Goal: Information Seeking & Learning: Find specific page/section

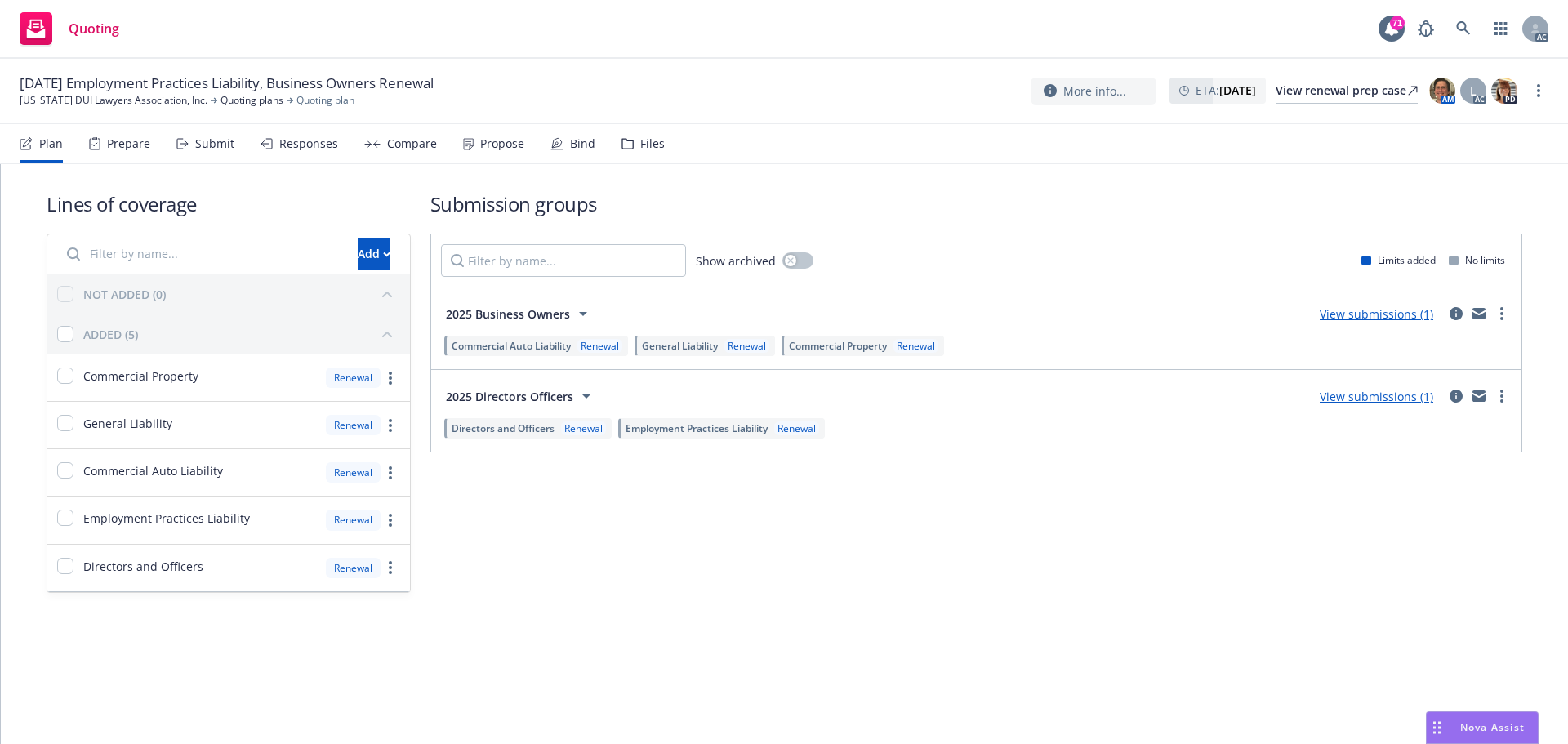
click at [213, 148] on div "Submit" at bounding box center [214, 144] width 39 height 13
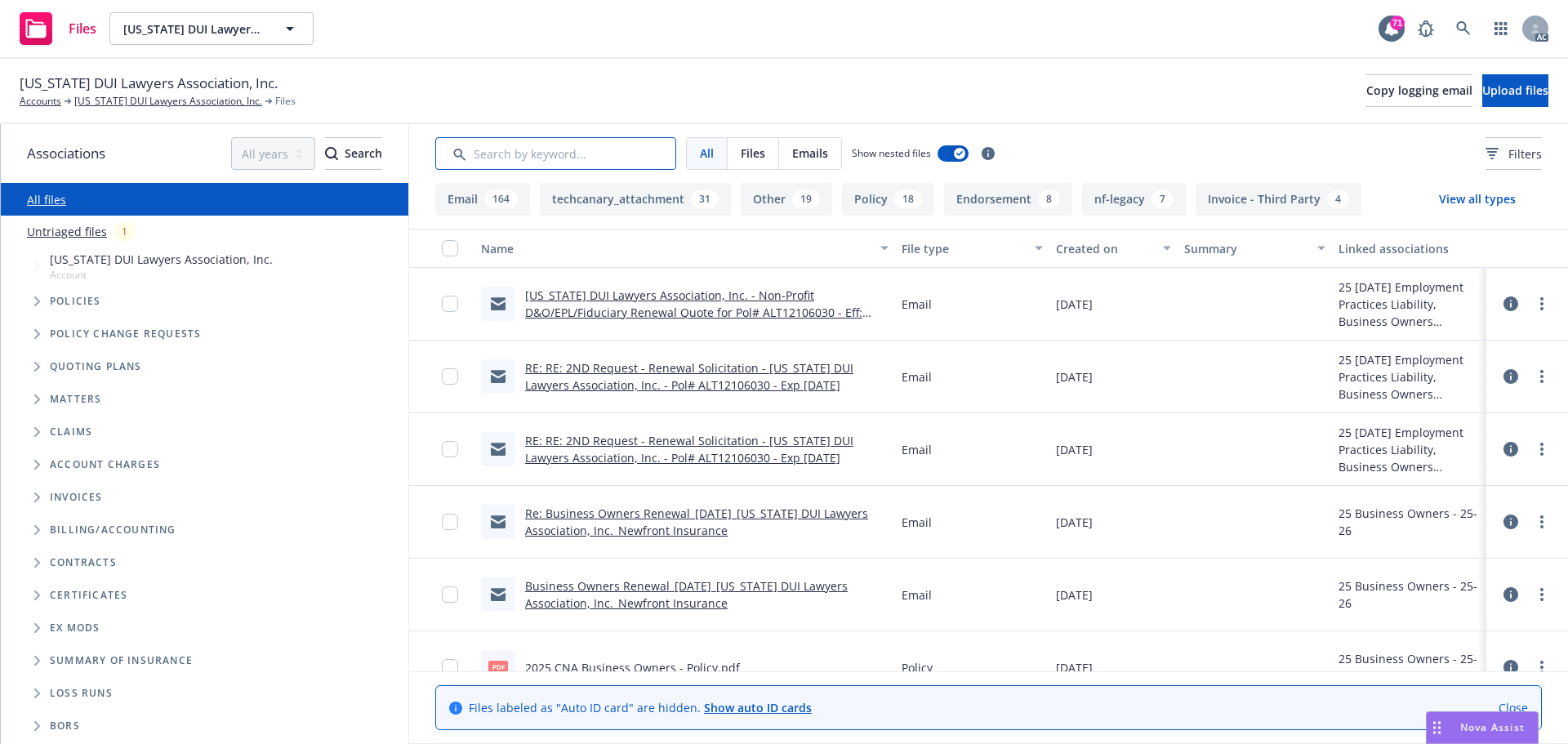
click at [600, 141] on input "Search by keyword..." at bounding box center [555, 154] width 241 height 33
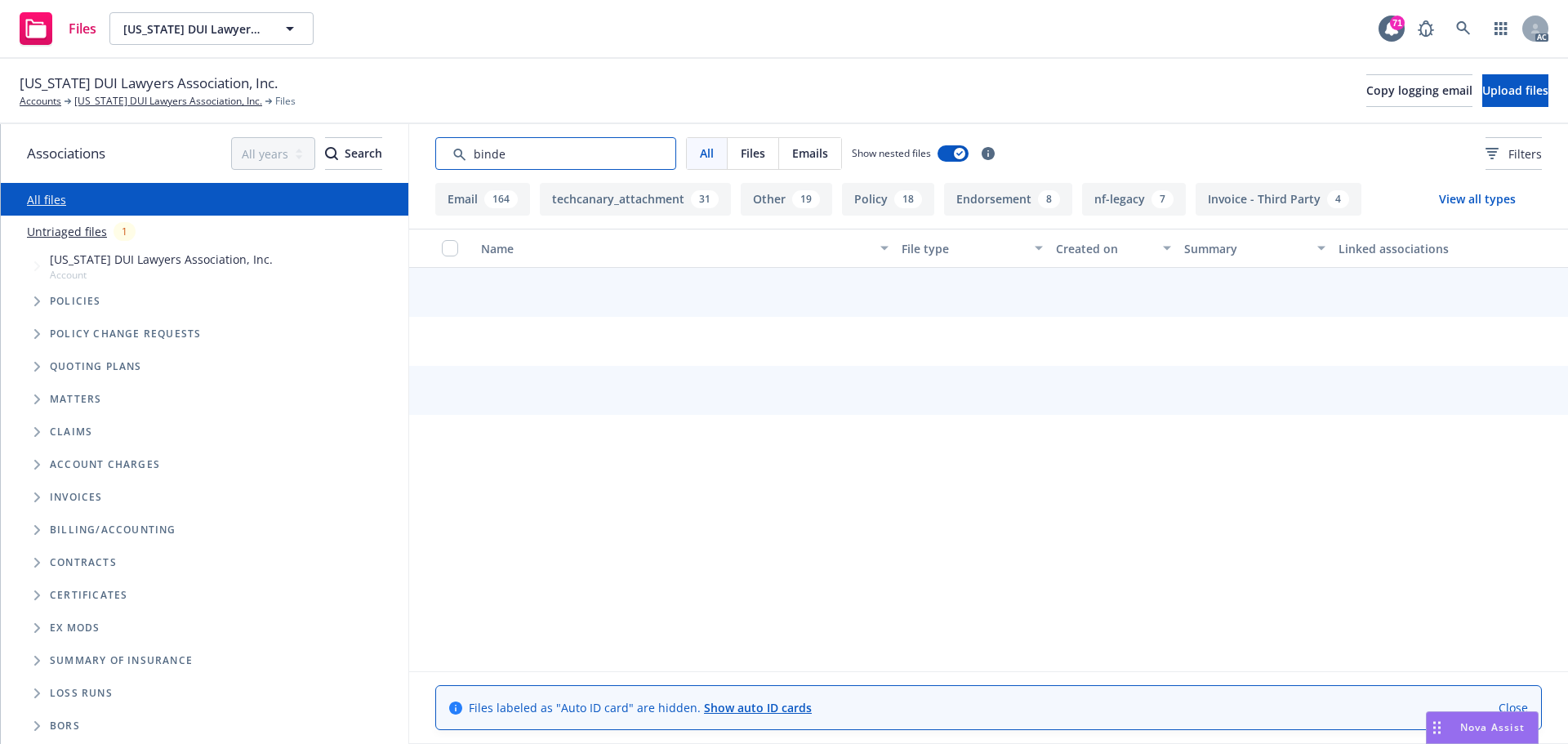
type input "binder"
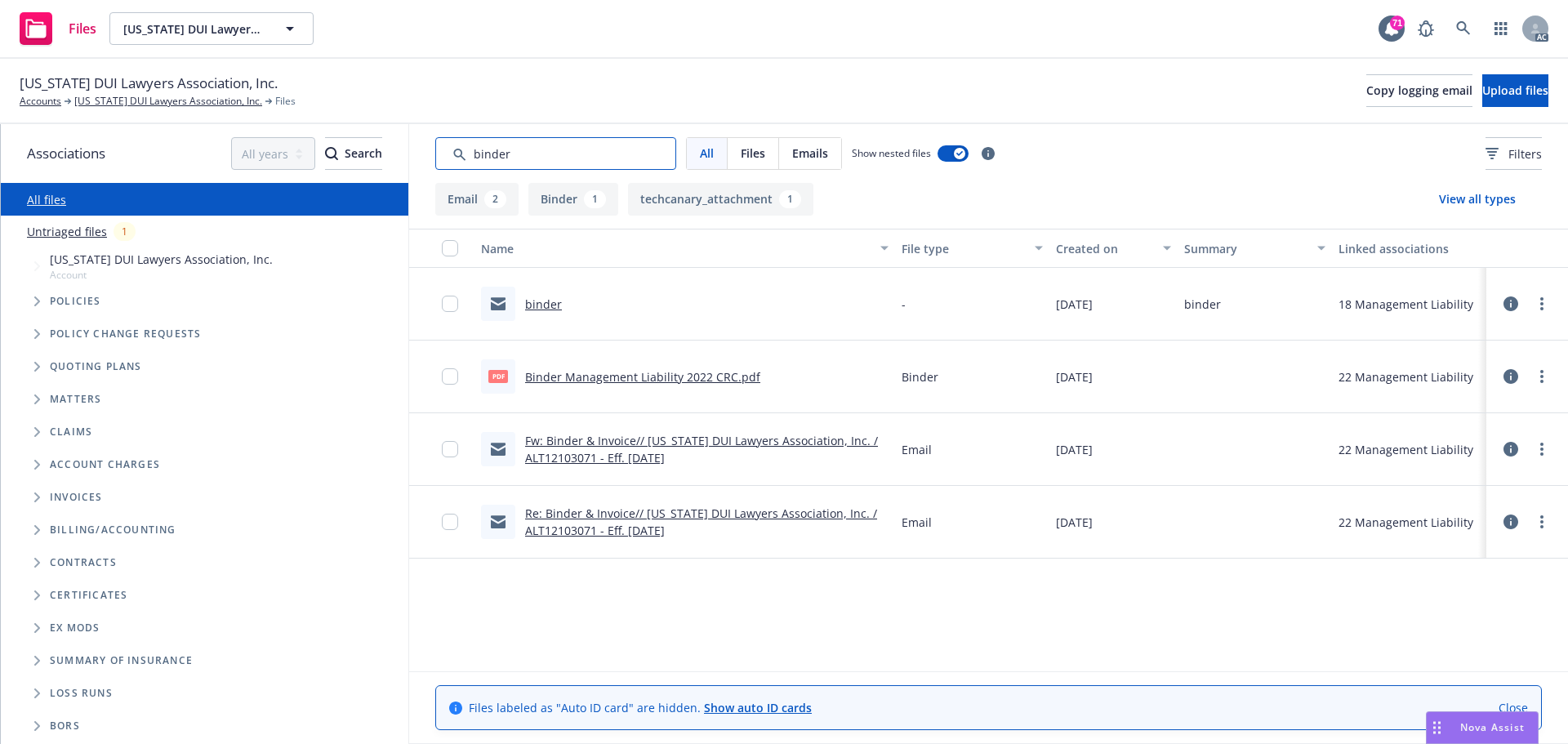
drag, startPoint x: 579, startPoint y: 161, endPoint x: 390, endPoint y: 144, distance: 189.8
click at [390, 144] on div "Associations All years 2027 2026 2025 2024 2023 2022 2021 2020 2019 2018 2017 2…" at bounding box center [784, 434] width 1567 height 620
